Goal: Task Accomplishment & Management: Complete application form

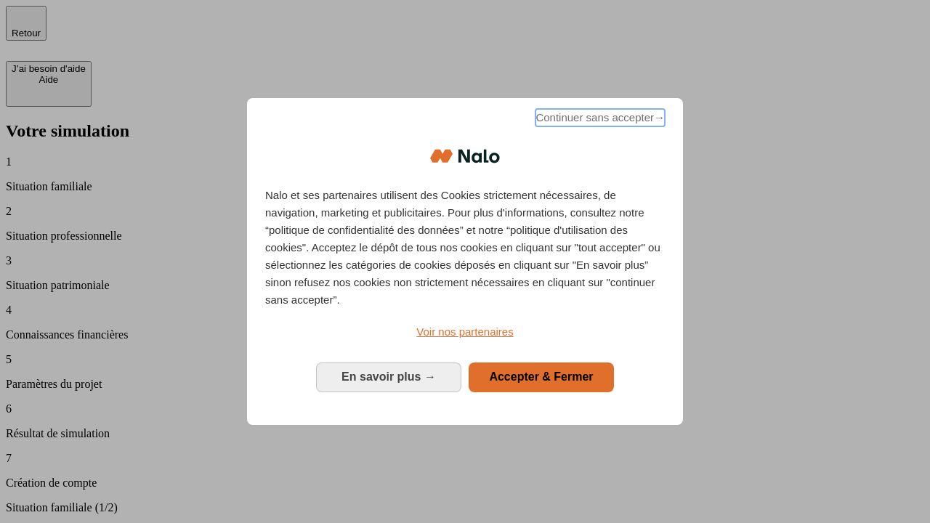
click at [599, 120] on span "Continuer sans accepter →" at bounding box center [599, 117] width 129 height 17
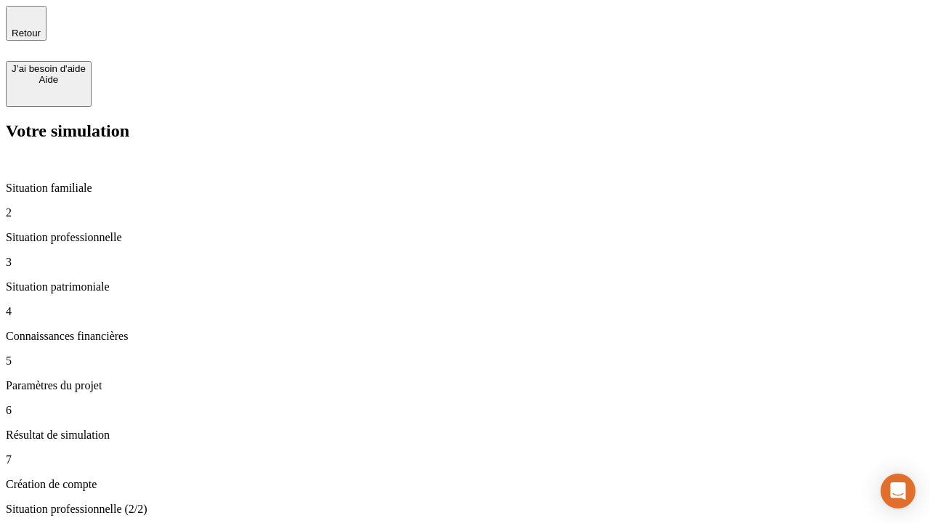
type input "30 000"
type input "1 000"
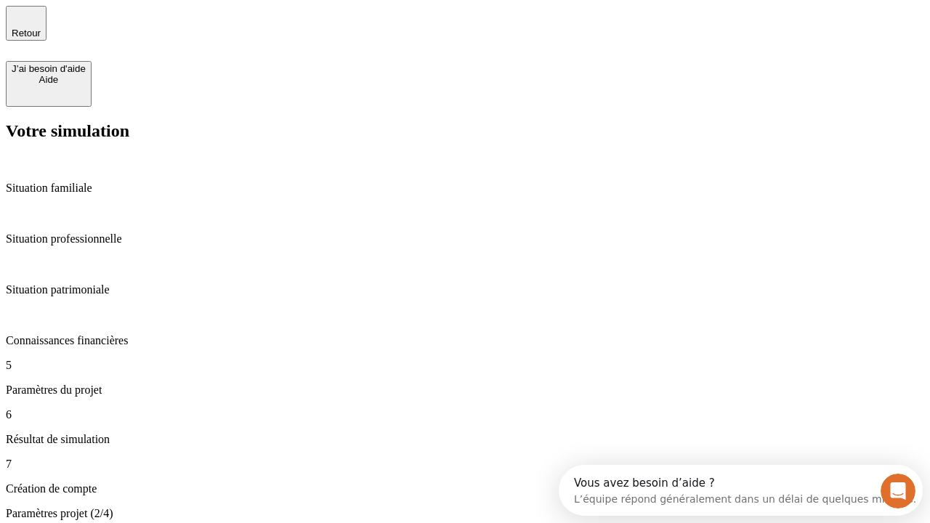
type input "65"
type input "5 000"
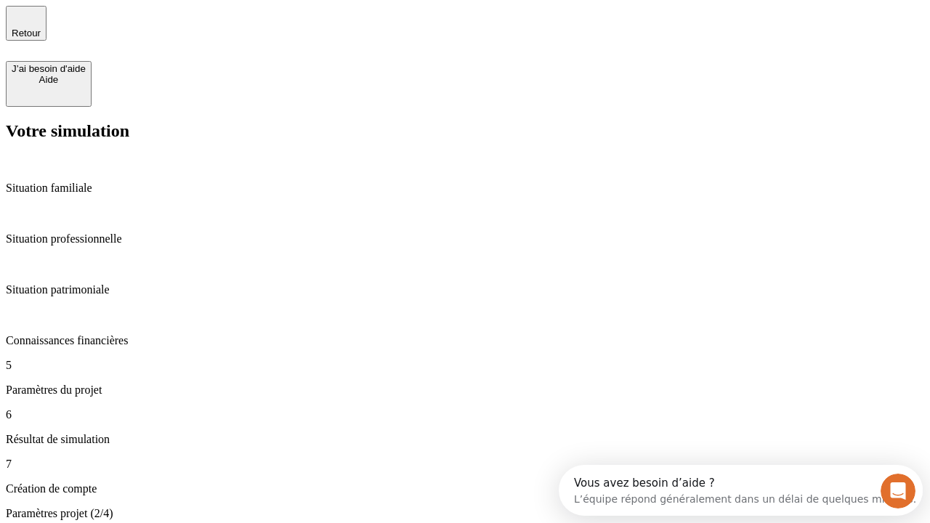
type input "640"
